Goal: Check status: Check status

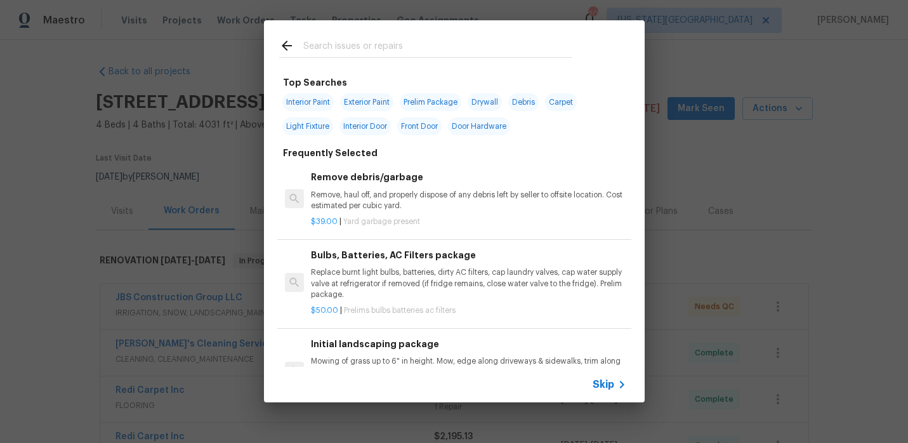
scroll to position [317, 0]
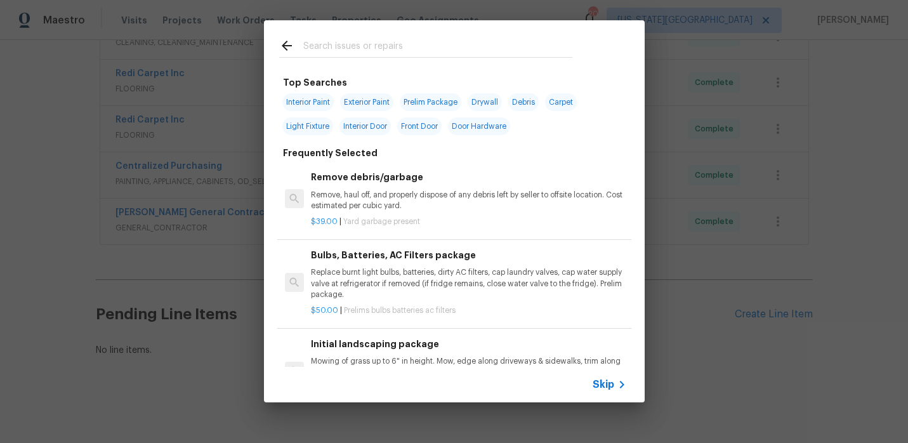
click at [283, 46] on icon at bounding box center [287, 46] width 10 height 10
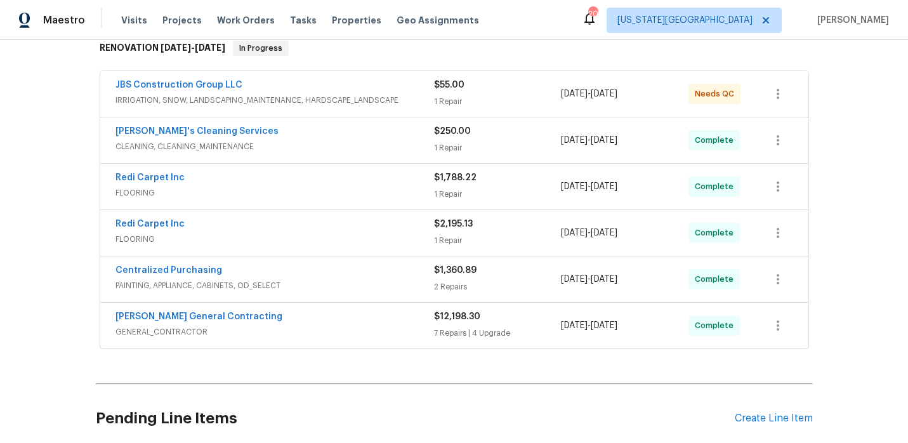
scroll to position [0, 0]
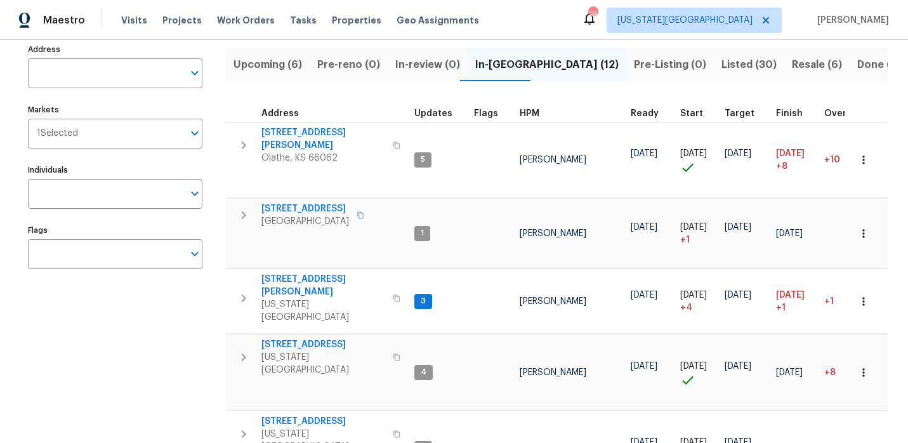
scroll to position [107, 0]
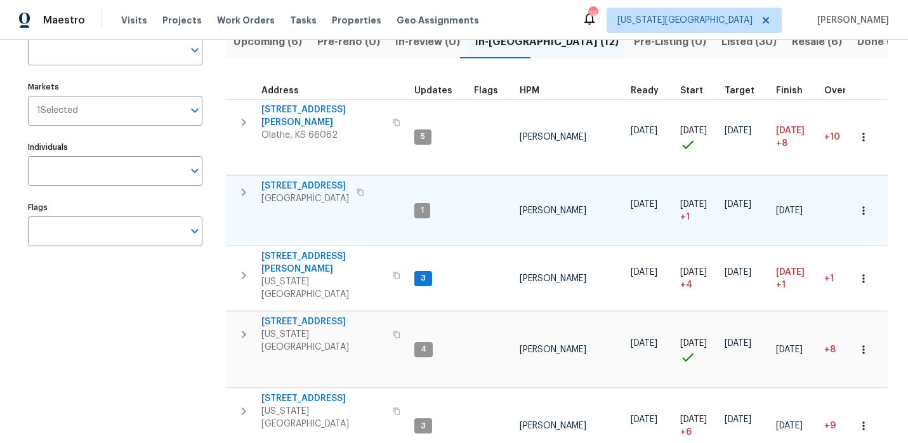
click at [296, 180] on span "10332 Cherokee Ln" at bounding box center [305, 186] width 88 height 13
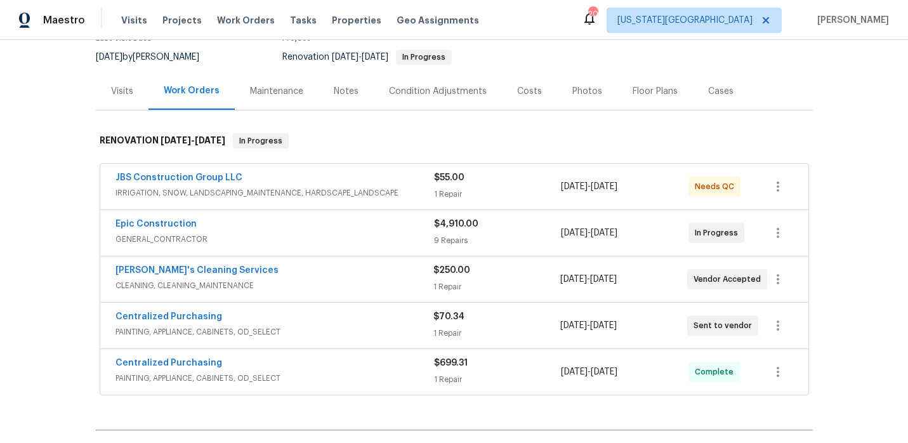
scroll to position [130, 0]
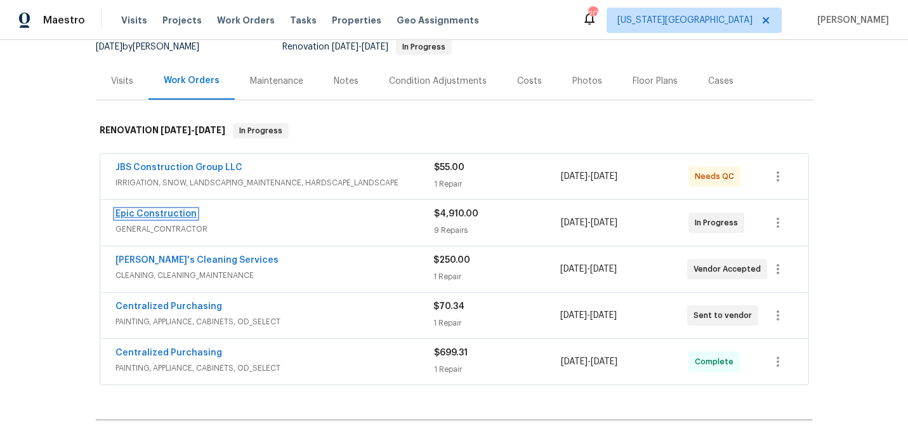
click at [179, 215] on link "Epic Construction" at bounding box center [155, 213] width 81 height 9
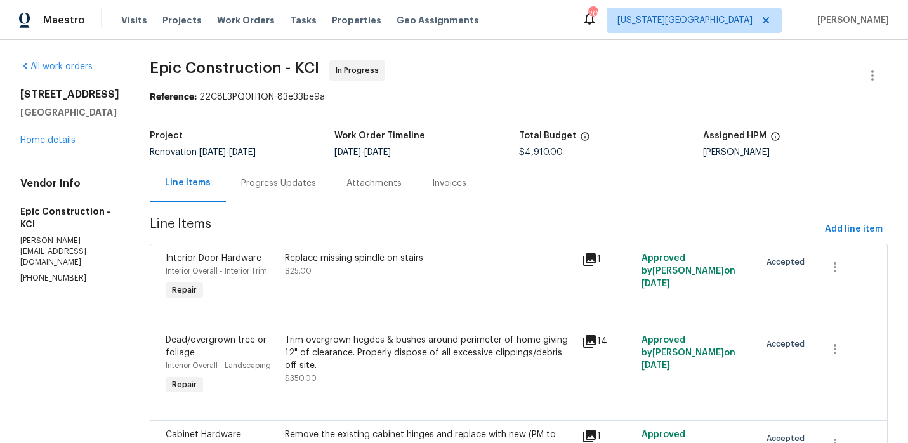
click at [277, 185] on div "Progress Updates" at bounding box center [278, 183] width 75 height 13
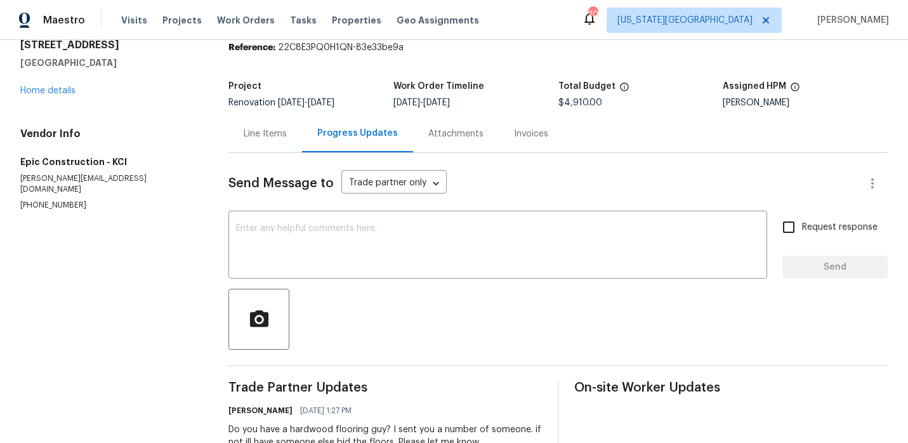
scroll to position [91, 0]
